Goal: Task Accomplishment & Management: Complete application form

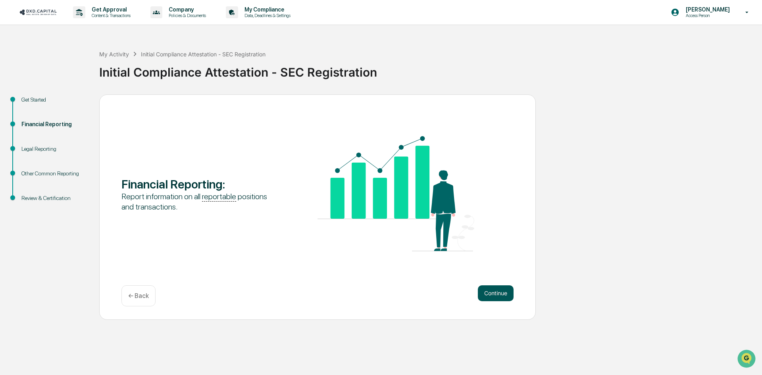
click at [502, 297] on button "Continue" at bounding box center [496, 293] width 36 height 16
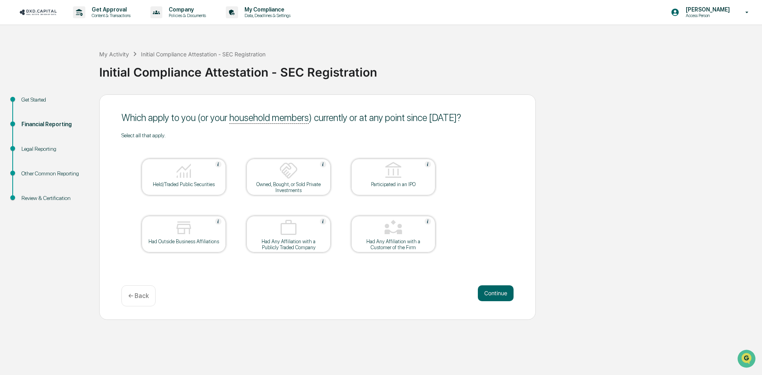
click at [179, 175] on img at bounding box center [183, 170] width 19 height 19
click at [495, 293] on button "Continue" at bounding box center [496, 293] width 36 height 16
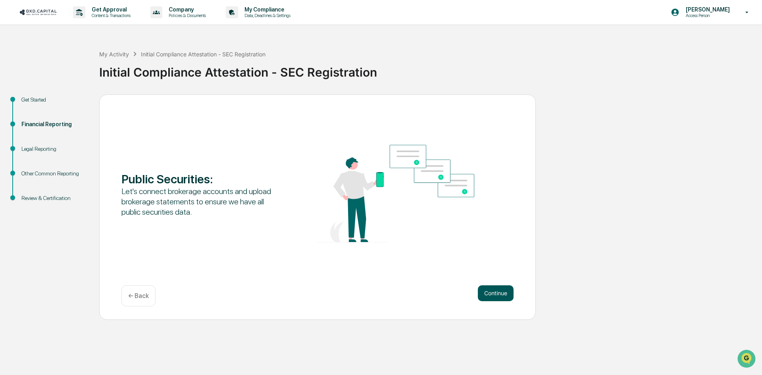
click at [507, 292] on button "Continue" at bounding box center [496, 293] width 36 height 16
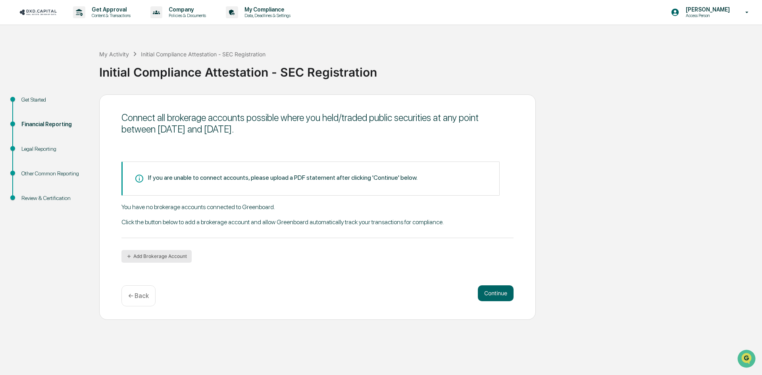
click at [163, 252] on button "Add Brokerage Account" at bounding box center [156, 256] width 70 height 13
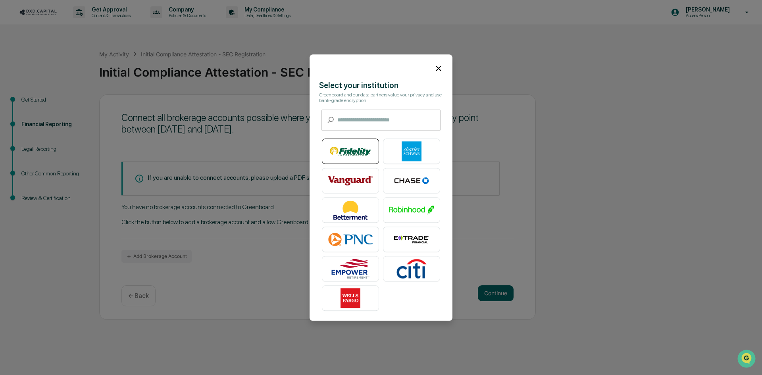
click at [354, 143] on img at bounding box center [350, 151] width 45 height 20
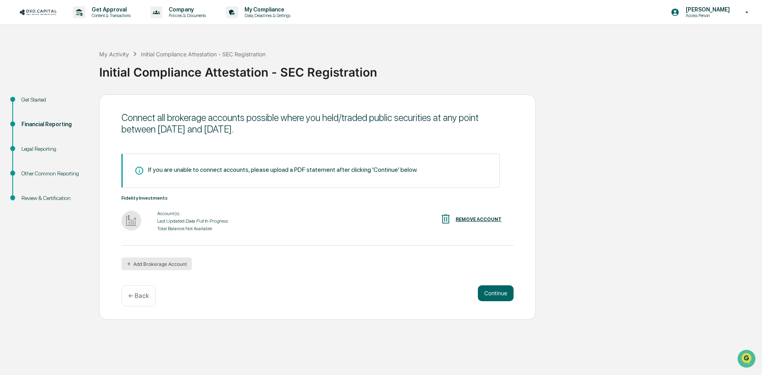
click at [165, 262] on button "Add Brokerage Account" at bounding box center [156, 264] width 70 height 13
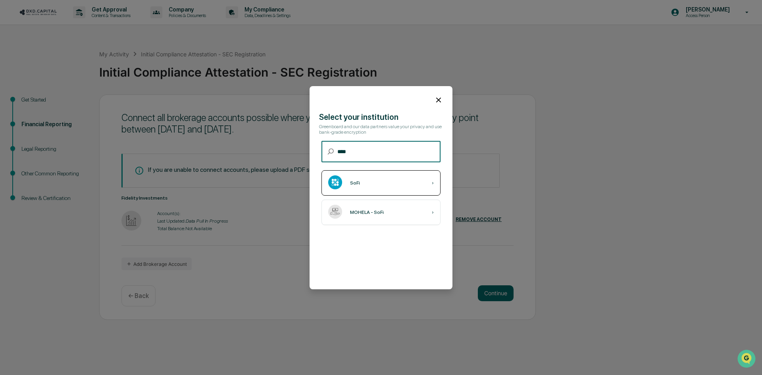
type input "****"
click at [410, 183] on div "SoFi ›" at bounding box center [380, 182] width 119 height 25
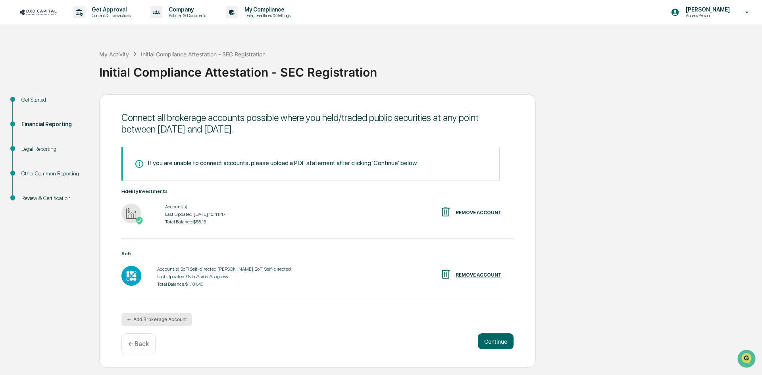
click at [167, 319] on button "Add Brokerage Account" at bounding box center [156, 319] width 70 height 13
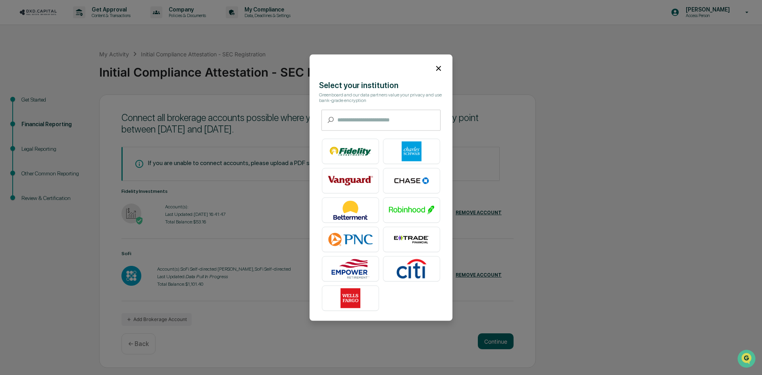
click at [359, 124] on div "Select your institution Greenboard and our data partners value your privacy and…" at bounding box center [381, 198] width 143 height 234
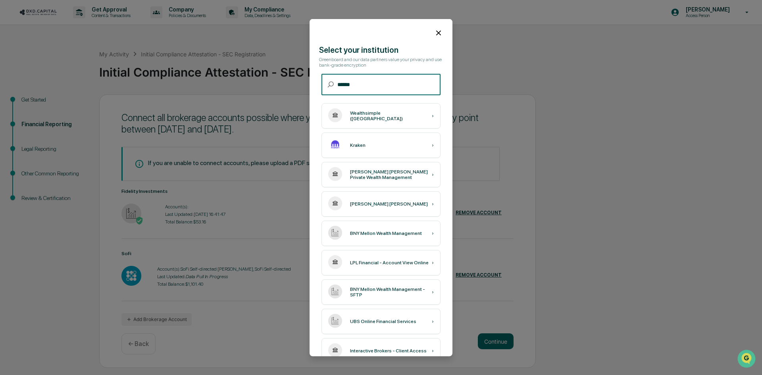
click at [363, 84] on input "******" at bounding box center [388, 84] width 103 height 21
type input "******"
drag, startPoint x: 378, startPoint y: 84, endPoint x: 321, endPoint y: 71, distance: 58.9
click at [321, 71] on div "Select your institution Greenboard and our data partners value your privacy and…" at bounding box center [381, 294] width 143 height 498
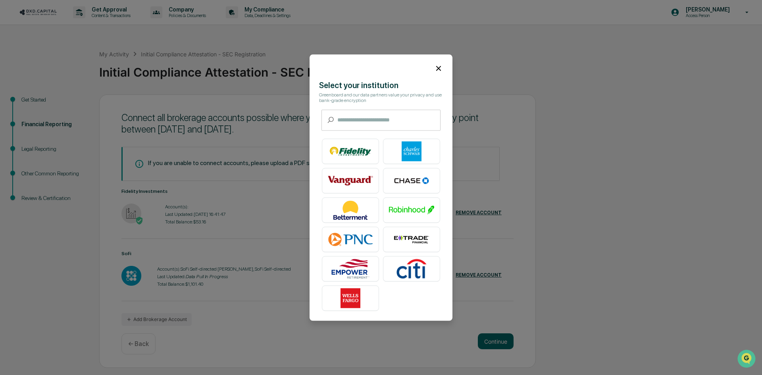
click at [435, 67] on icon at bounding box center [438, 68] width 9 height 9
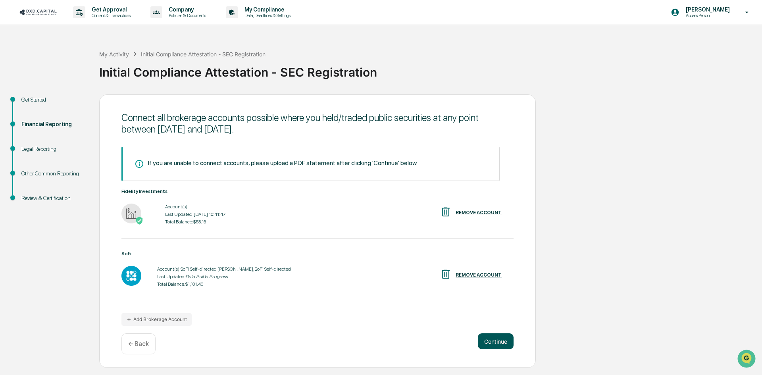
click at [488, 342] on button "Continue" at bounding box center [496, 341] width 36 height 16
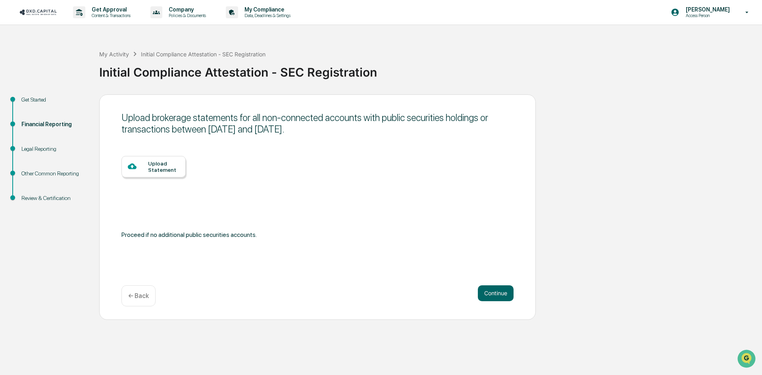
click at [150, 294] on div "← Back" at bounding box center [138, 295] width 34 height 21
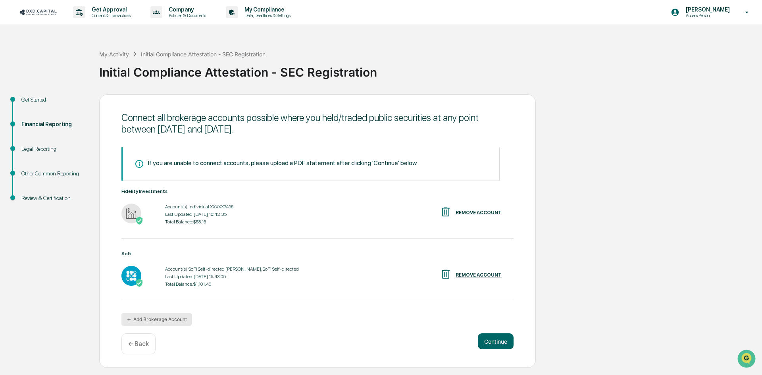
click at [161, 321] on button "Add Brokerage Account" at bounding box center [156, 319] width 70 height 13
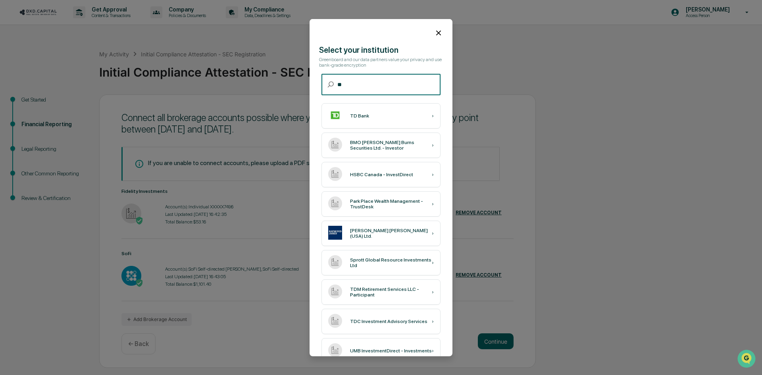
drag, startPoint x: 365, startPoint y: 85, endPoint x: 284, endPoint y: 85, distance: 81.0
click at [284, 85] on body "Get Approval Content & Transactions Company Policies & Documents My Compliance …" at bounding box center [381, 187] width 762 height 375
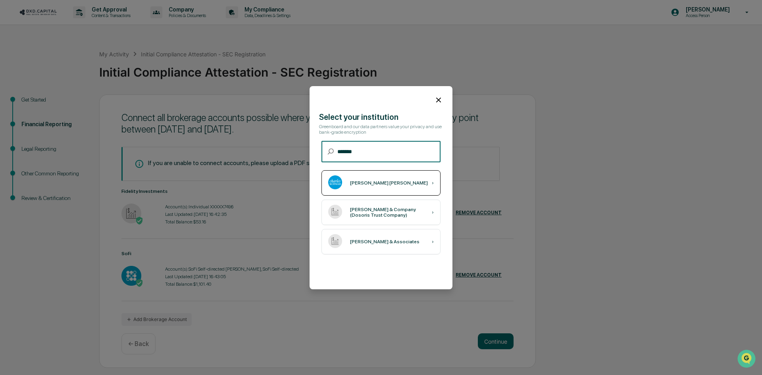
type input "*******"
click at [376, 181] on div "[PERSON_NAME] [PERSON_NAME]" at bounding box center [389, 183] width 78 height 6
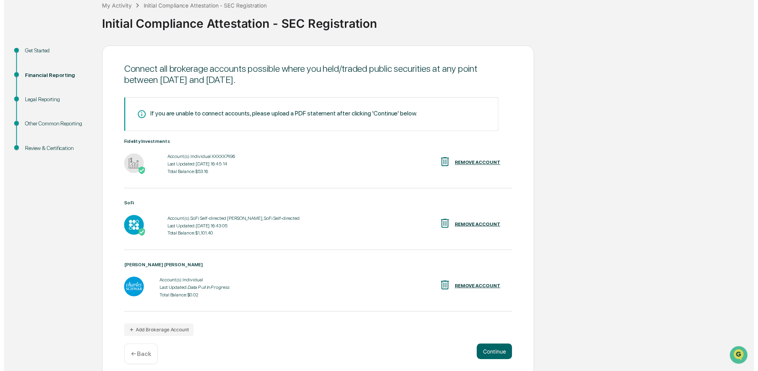
scroll to position [55, 0]
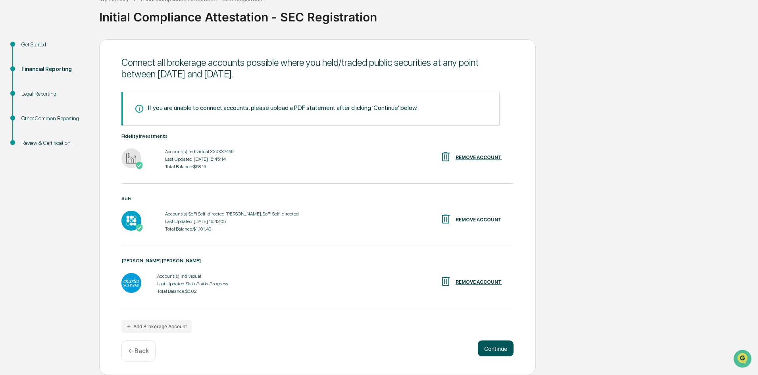
click at [490, 345] on button "Continue" at bounding box center [496, 348] width 36 height 16
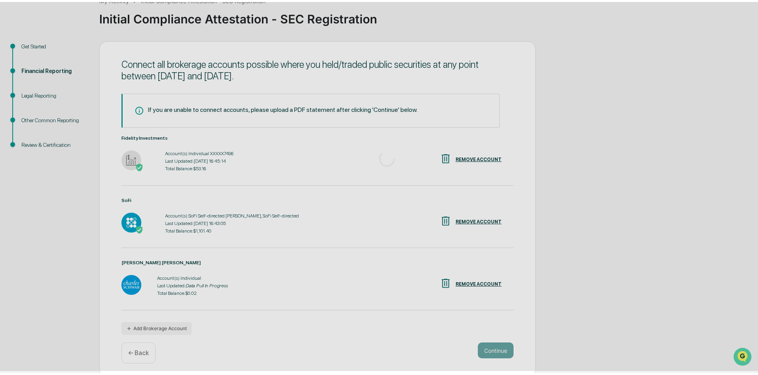
scroll to position [0, 0]
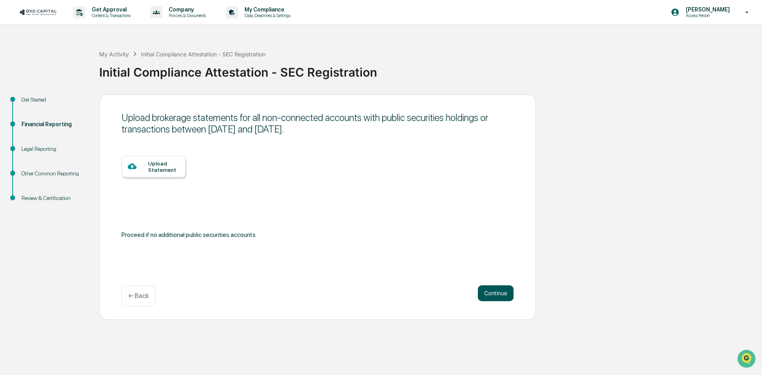
click at [500, 292] on button "Continue" at bounding box center [496, 293] width 36 height 16
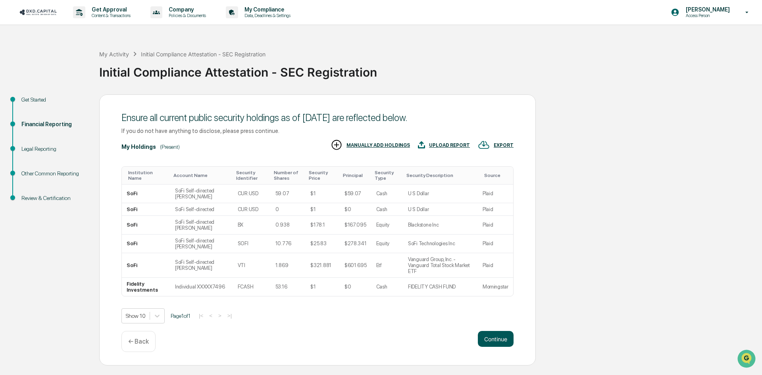
click at [492, 335] on button "Continue" at bounding box center [496, 339] width 36 height 16
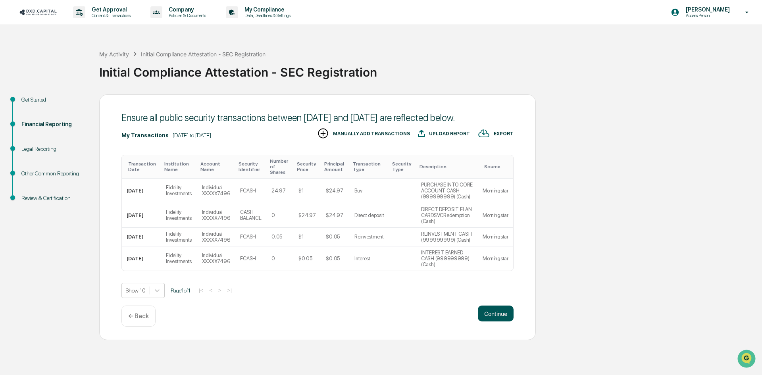
click at [496, 313] on button "Continue" at bounding box center [496, 314] width 36 height 16
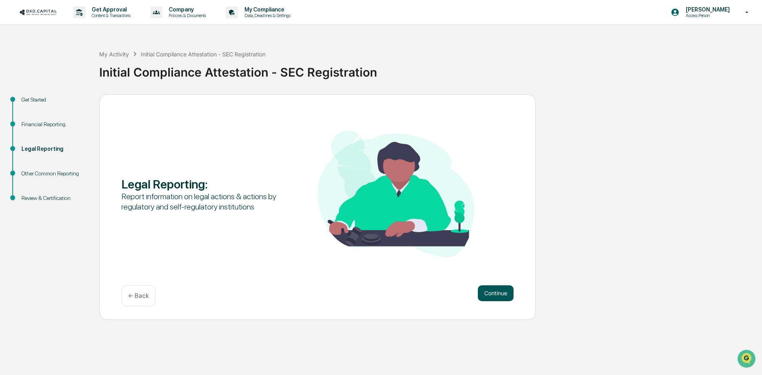
click at [498, 288] on button "Continue" at bounding box center [496, 293] width 36 height 16
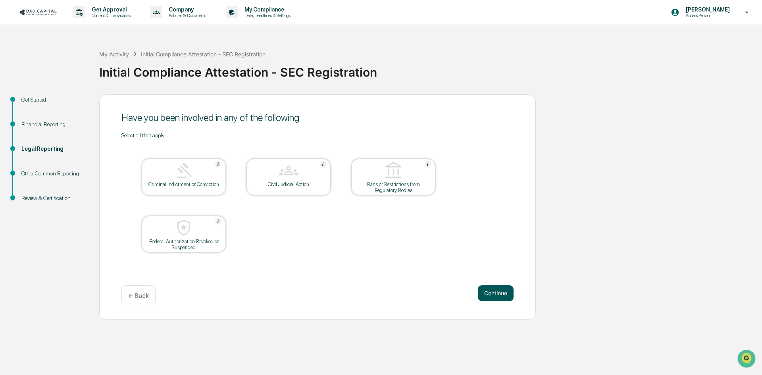
click at [486, 290] on button "Continue" at bounding box center [496, 293] width 36 height 16
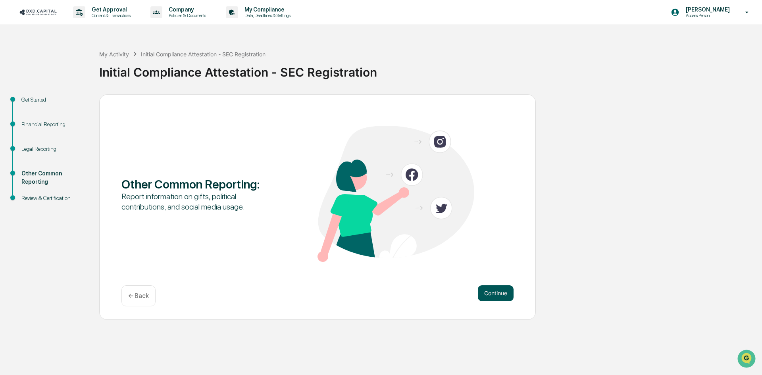
click at [494, 288] on button "Continue" at bounding box center [496, 293] width 36 height 16
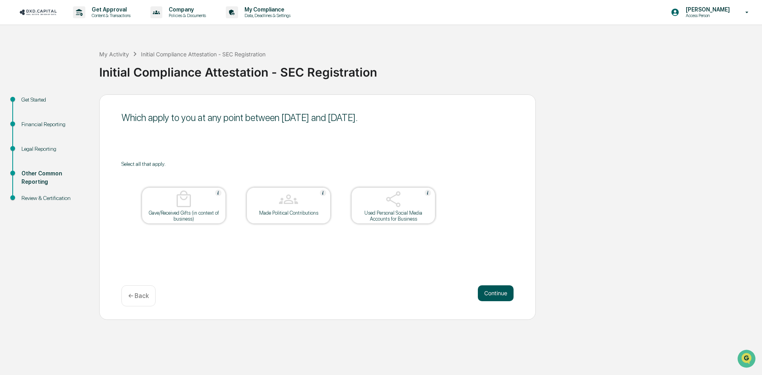
click at [498, 291] on button "Continue" at bounding box center [496, 293] width 36 height 16
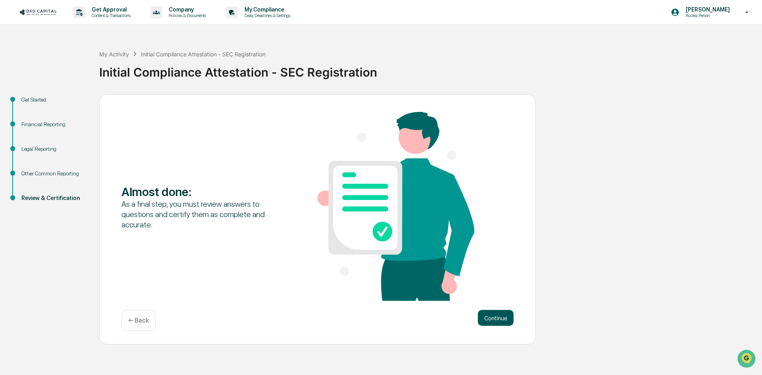
click at [493, 312] on button "Continue" at bounding box center [496, 318] width 36 height 16
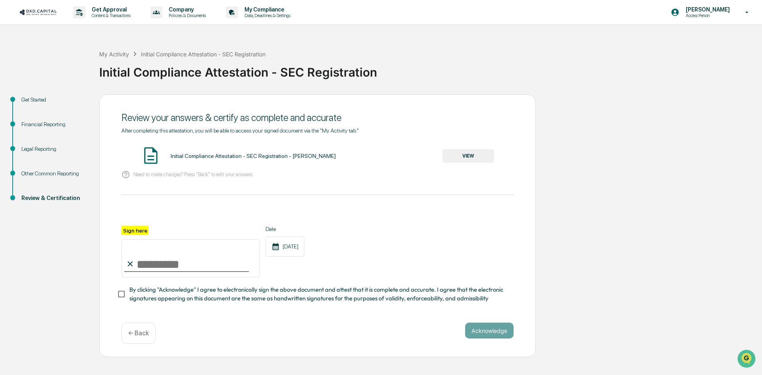
click at [201, 256] on input "Sign here" at bounding box center [190, 258] width 138 height 38
type input "**********"
click at [481, 333] on button "Acknowledge" at bounding box center [489, 331] width 48 height 16
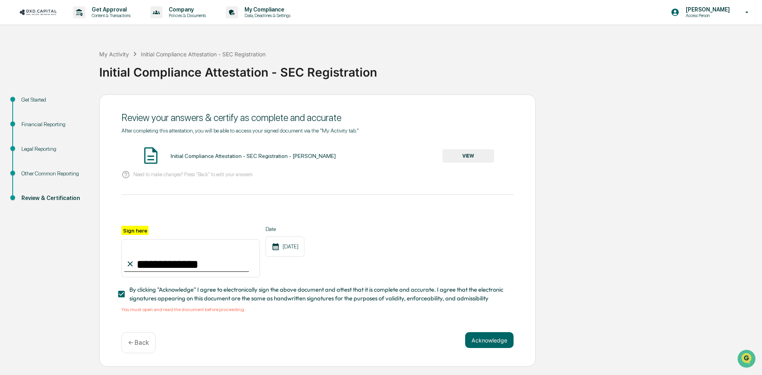
click at [462, 155] on button "VIEW" at bounding box center [468, 155] width 52 height 13
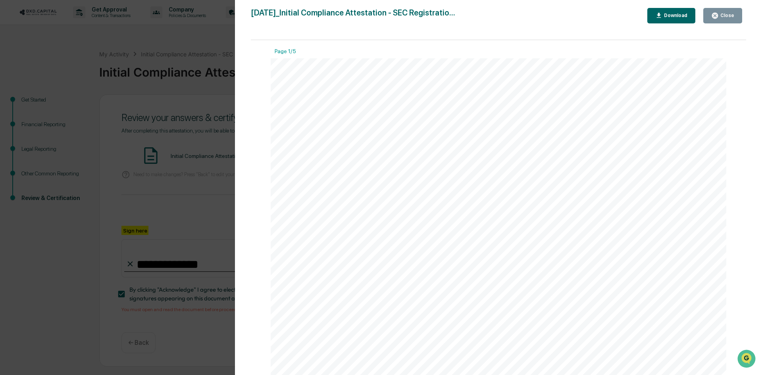
click at [663, 14] on icon "button" at bounding box center [659, 16] width 8 height 8
click at [713, 12] on icon "button" at bounding box center [715, 16] width 8 height 8
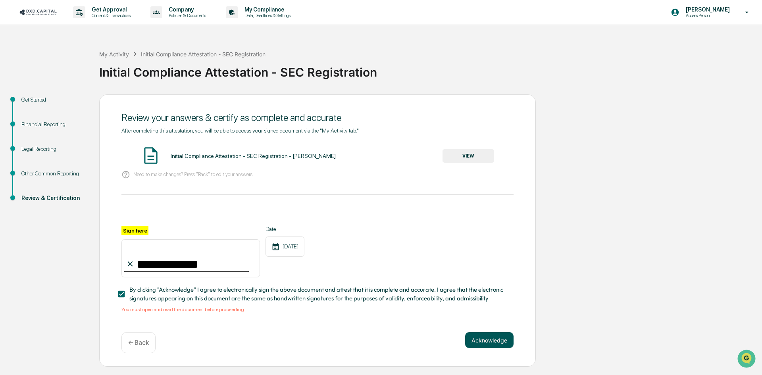
click at [486, 344] on button "Acknowledge" at bounding box center [489, 340] width 48 height 16
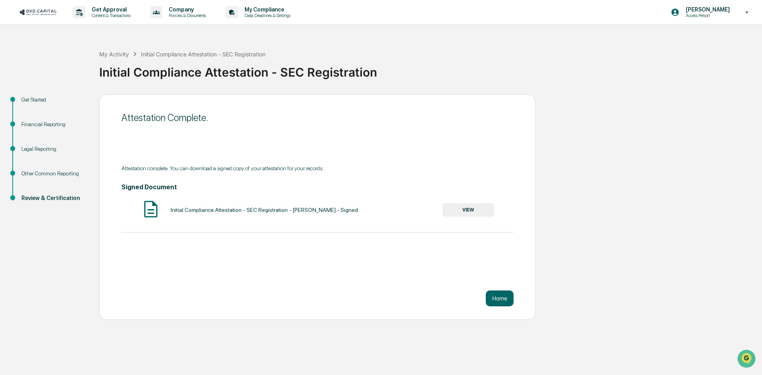
click at [469, 212] on button "VIEW" at bounding box center [468, 209] width 52 height 13
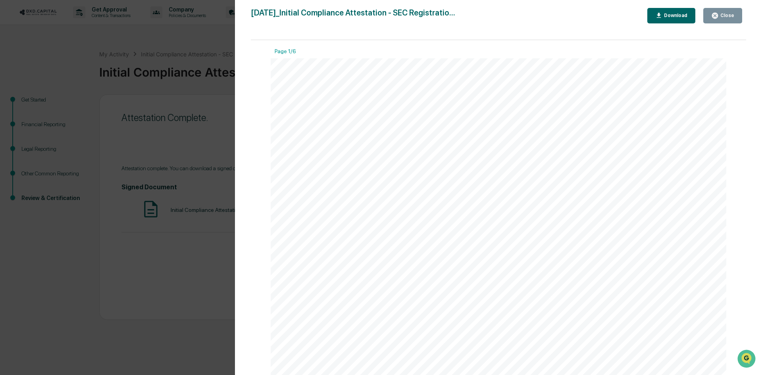
click at [673, 12] on button "Download" at bounding box center [671, 15] width 48 height 15
click at [209, 128] on div "Version History [DATE] 04:57 PM [PERSON_NAME] [DATE]_Initial Compliance Attesta…" at bounding box center [381, 187] width 762 height 375
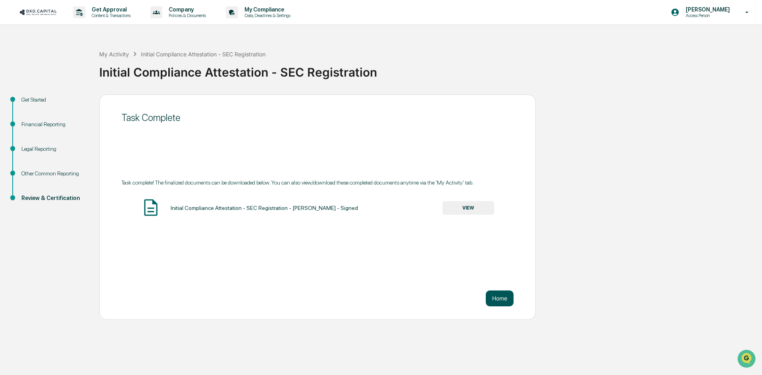
click at [508, 296] on button "Home" at bounding box center [500, 298] width 28 height 16
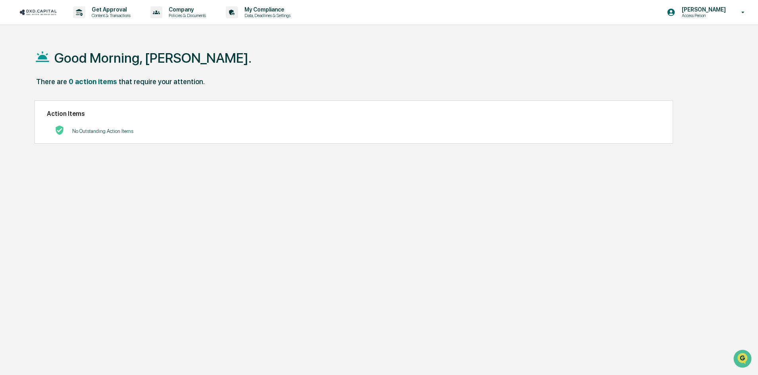
click at [31, 13] on img at bounding box center [38, 12] width 38 height 8
click at [122, 11] on p "Get Approval" at bounding box center [109, 9] width 49 height 6
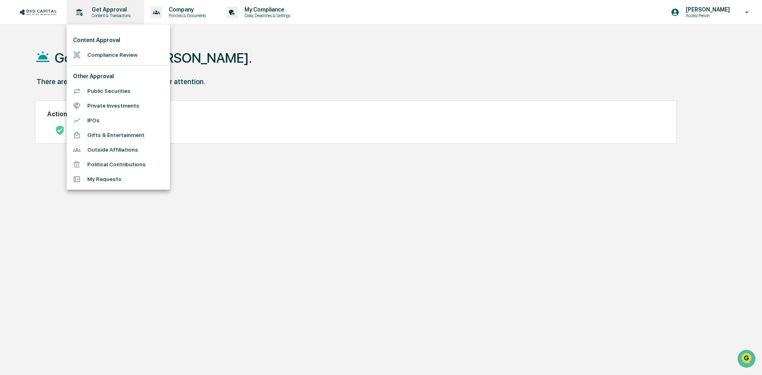
click at [122, 11] on div at bounding box center [381, 187] width 762 height 375
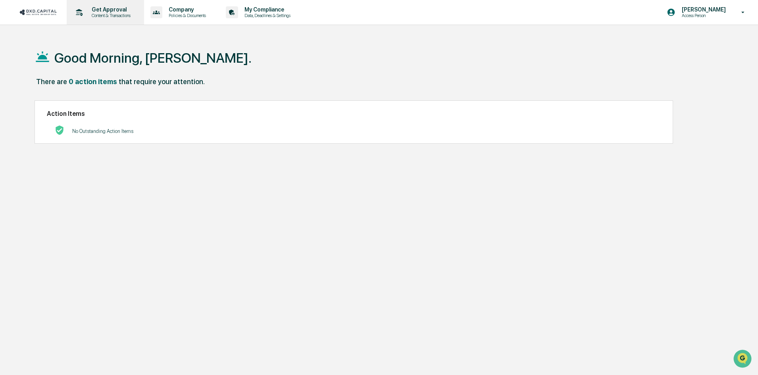
click at [103, 16] on p "Content & Transactions" at bounding box center [109, 16] width 49 height 6
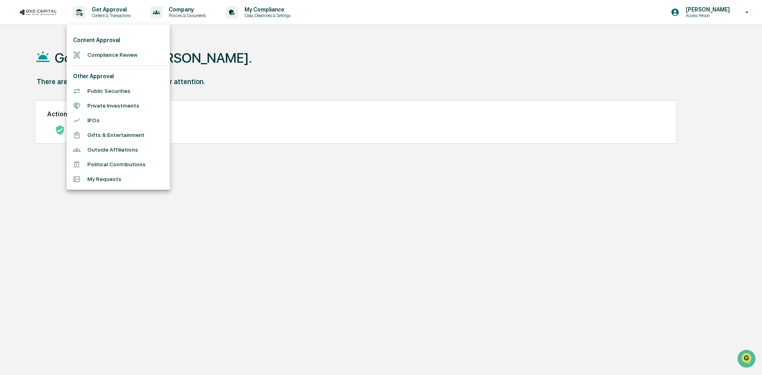
click at [183, 12] on div at bounding box center [381, 187] width 762 height 375
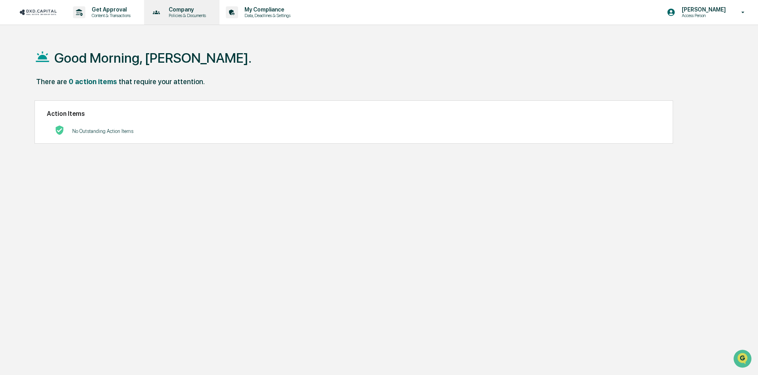
click at [186, 13] on p "Policies & Documents" at bounding box center [186, 16] width 48 height 6
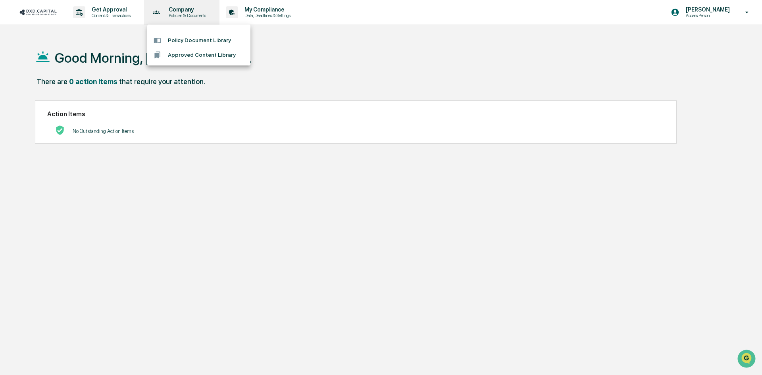
click at [186, 13] on div at bounding box center [381, 187] width 762 height 375
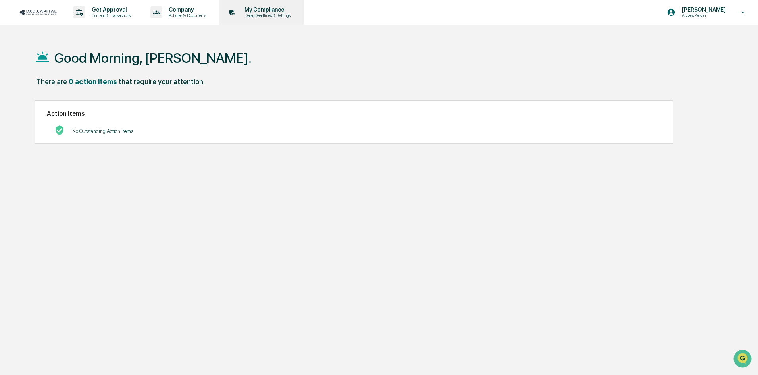
click at [264, 17] on p "Data, Deadlines & Settings" at bounding box center [266, 16] width 56 height 6
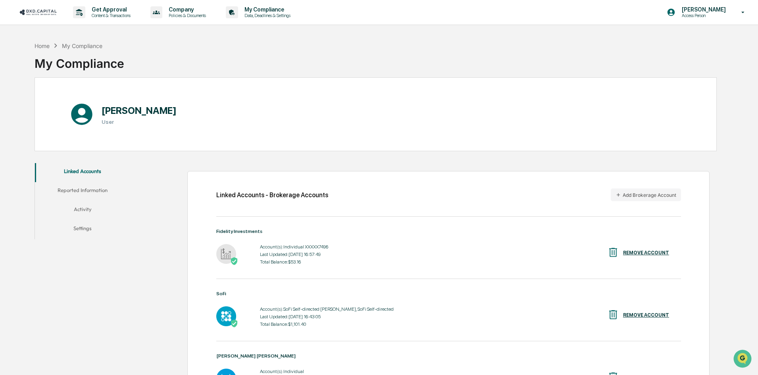
click at [43, 10] on img at bounding box center [38, 12] width 38 height 8
